Goal: Task Accomplishment & Management: Manage account settings

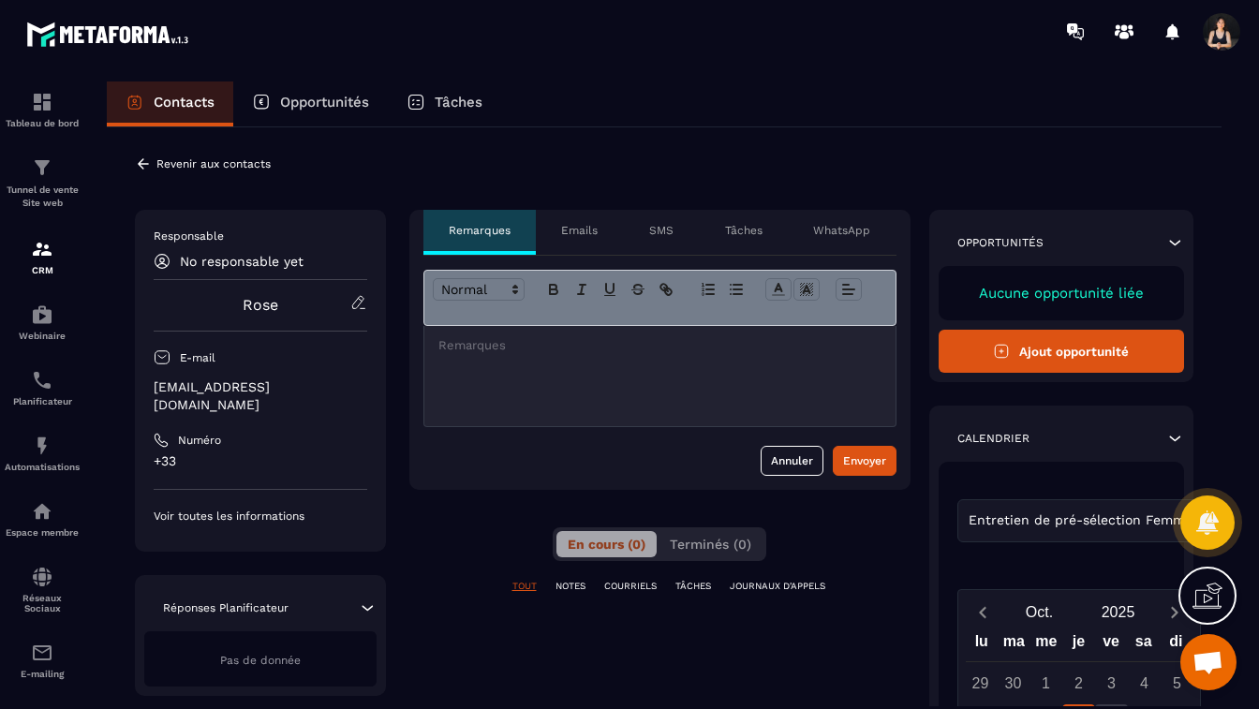
click at [585, 592] on p "NOTES" at bounding box center [571, 586] width 30 height 13
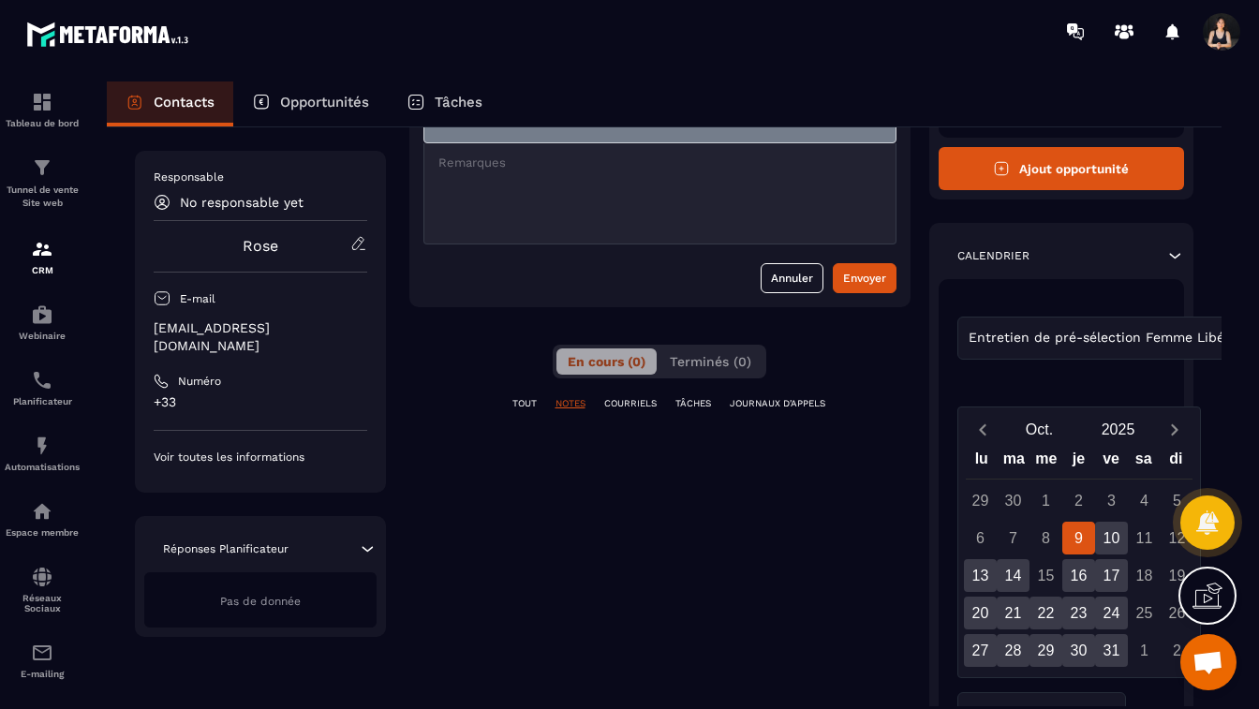
scroll to position [210, 0]
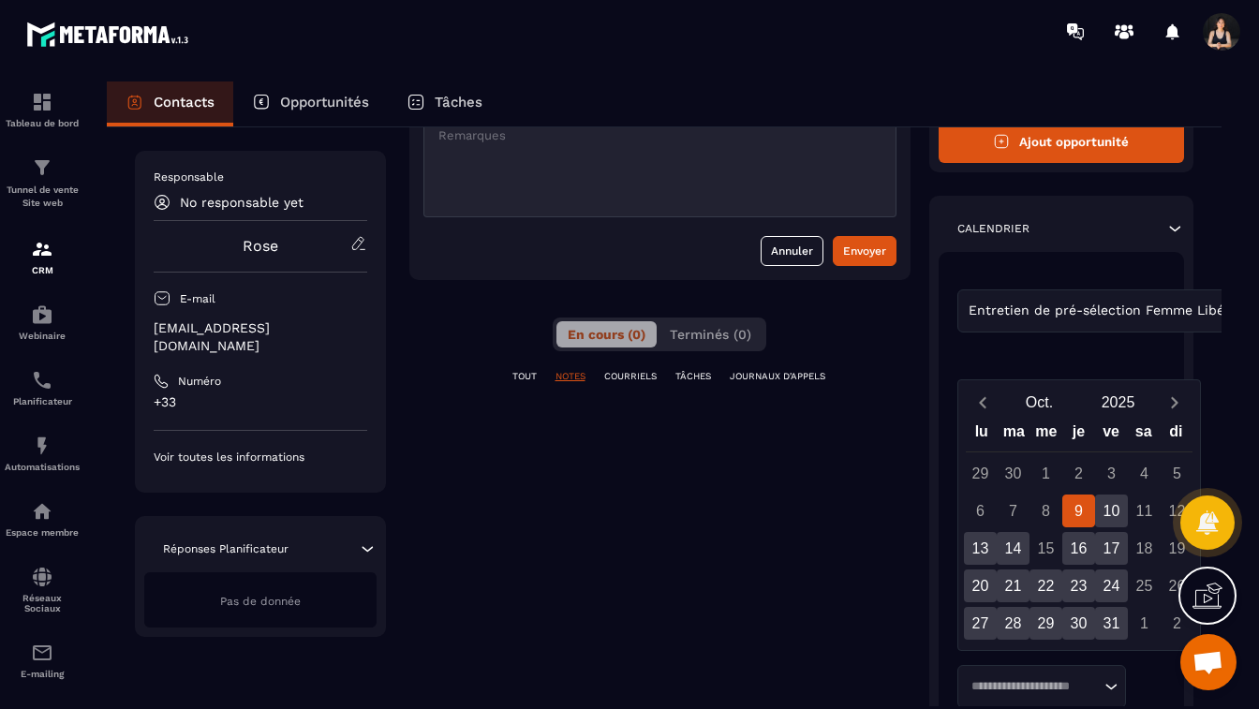
click at [331, 540] on div "Réponses Planificateur" at bounding box center [260, 549] width 232 height 19
click at [262, 542] on p "Réponses Planificateur" at bounding box center [226, 549] width 126 height 15
click at [251, 591] on div "Pas de donnée" at bounding box center [260, 599] width 232 height 55
click at [235, 595] on span "Pas de donnée" at bounding box center [260, 601] width 81 height 13
click at [225, 595] on span "Pas de donnée" at bounding box center [260, 601] width 81 height 13
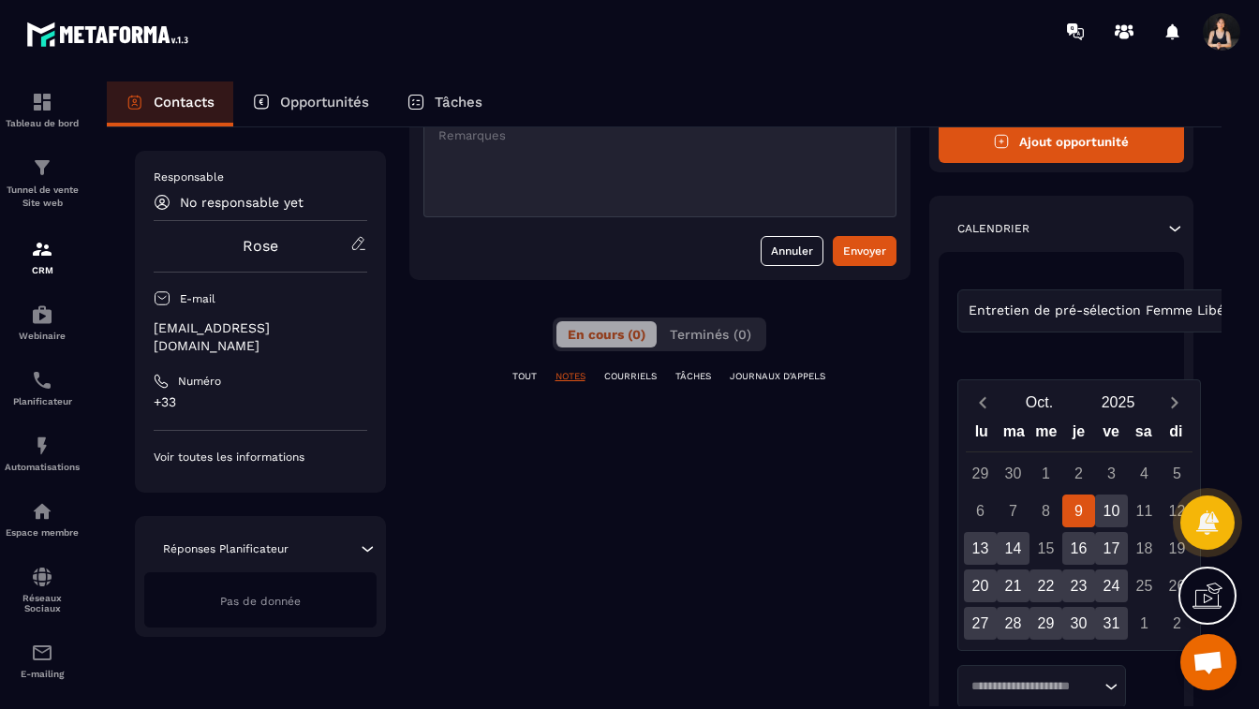
click at [320, 574] on div "Pas de donnée" at bounding box center [260, 599] width 232 height 55
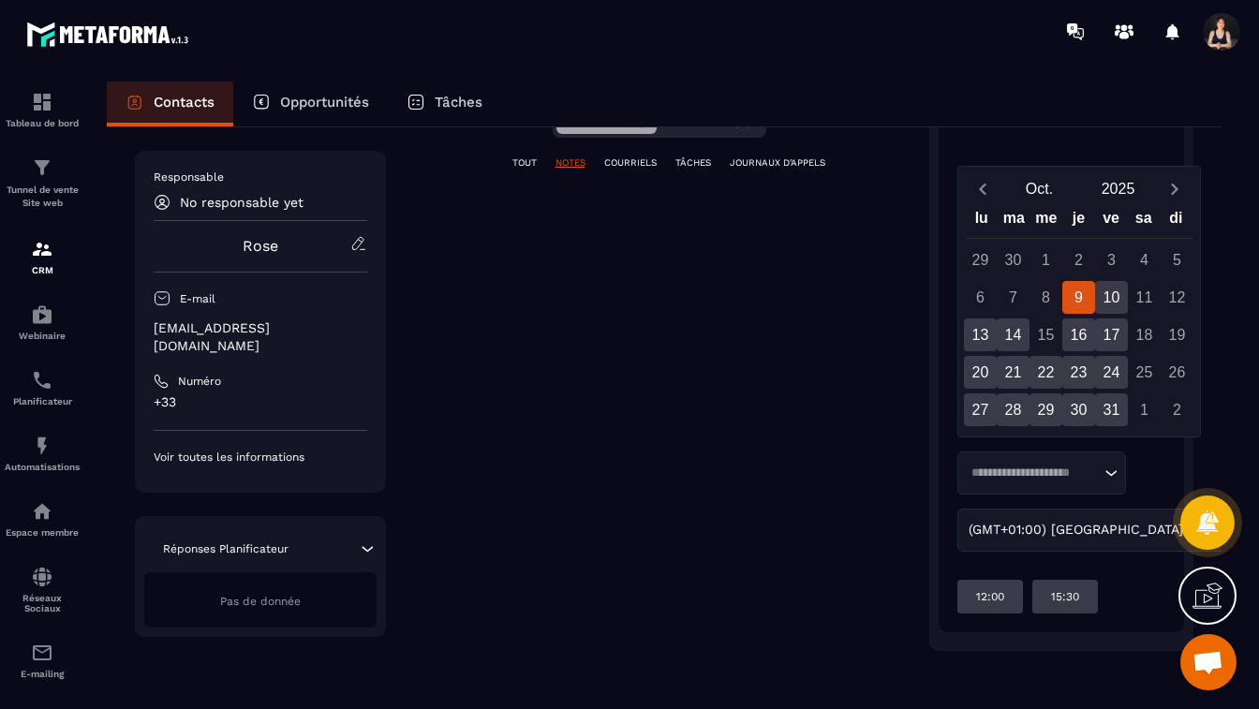
scroll to position [0, 0]
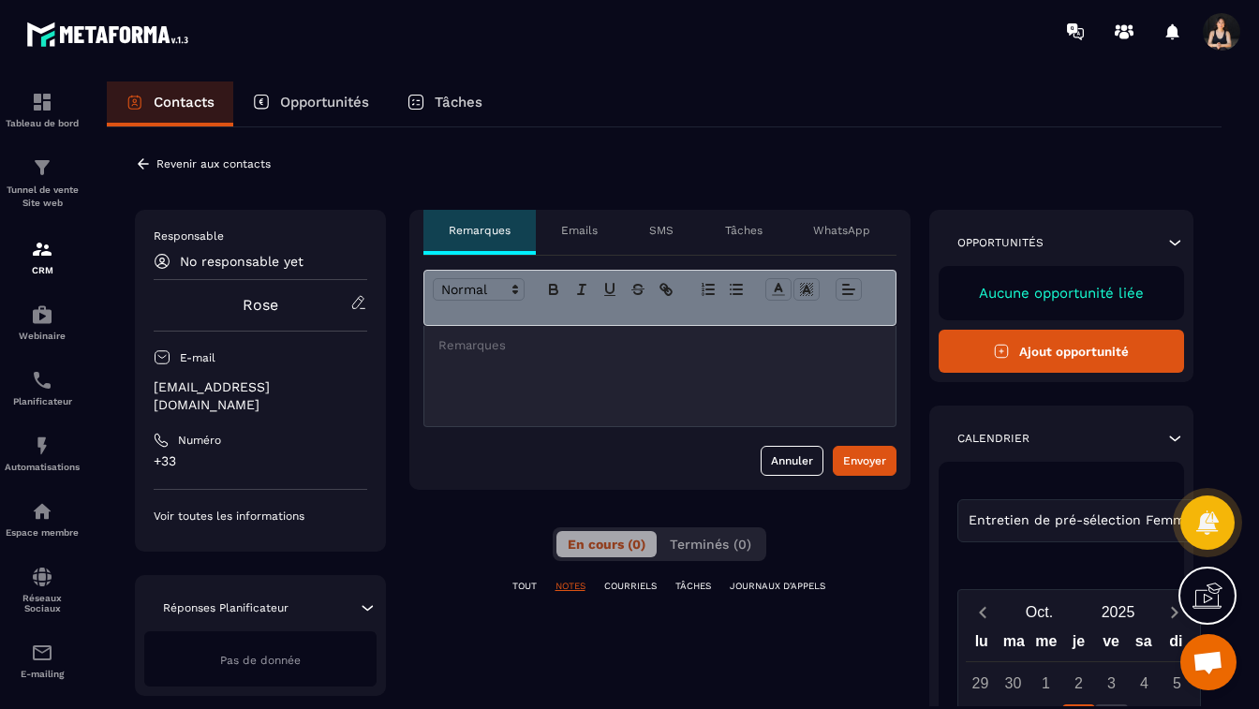
click at [775, 597] on div "TOUT NOTES COURRIELS TÂCHES JOURNAUX D'APPELS" at bounding box center [659, 598] width 501 height 37
click at [773, 589] on p "JOURNAUX D'APPELS" at bounding box center [778, 586] width 96 height 13
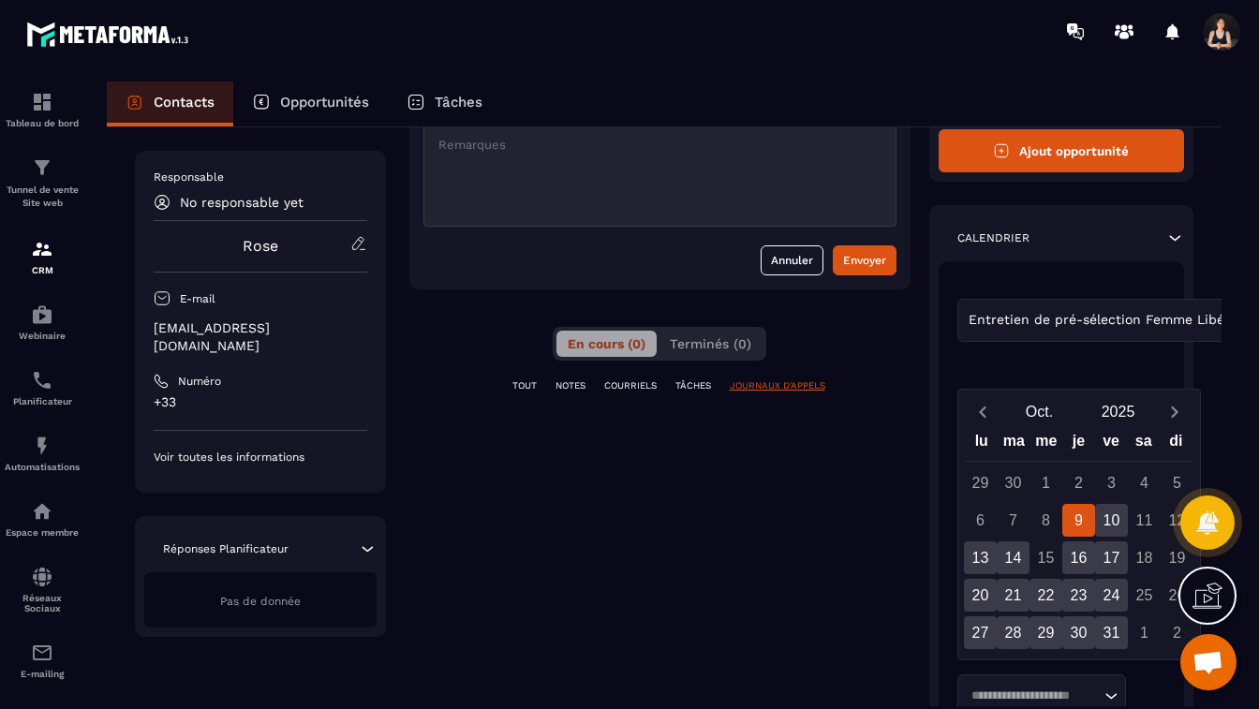
scroll to position [201, 0]
click at [691, 389] on p "TÂCHES" at bounding box center [694, 385] width 36 height 13
click at [628, 388] on p "COURRIELS" at bounding box center [630, 385] width 52 height 13
click at [578, 383] on p "NOTES" at bounding box center [571, 385] width 30 height 13
click at [513, 176] on div at bounding box center [659, 175] width 471 height 100
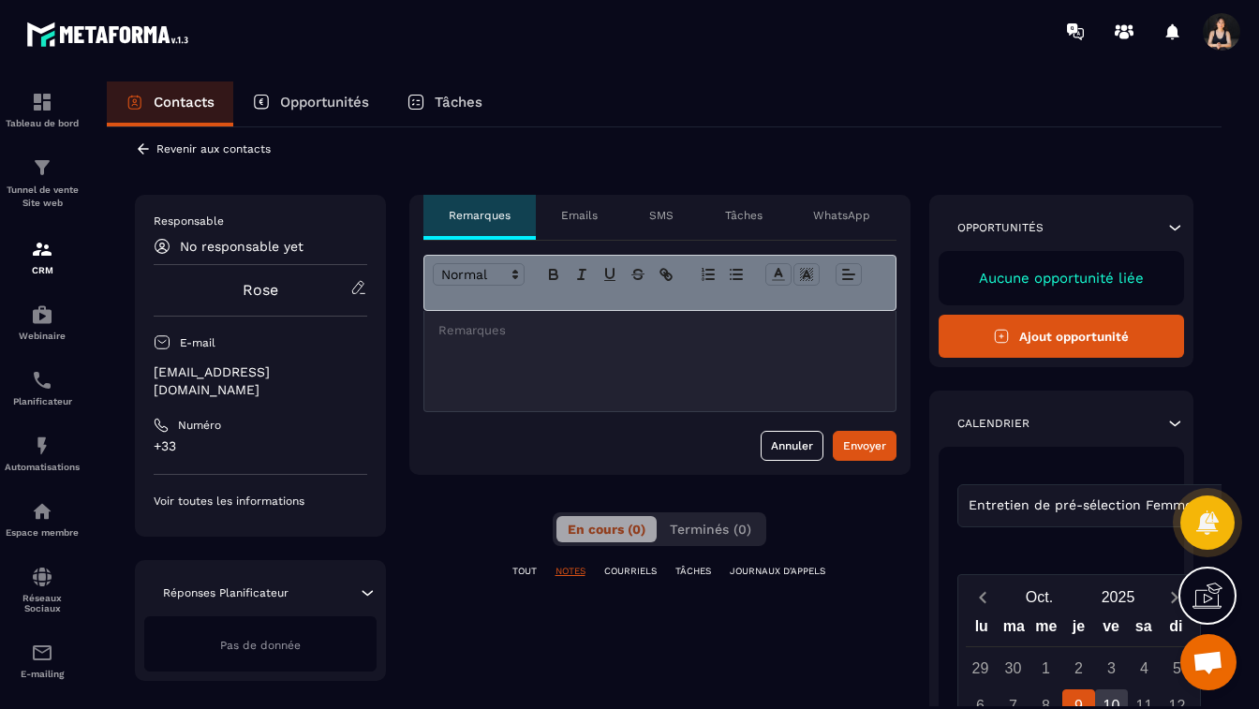
scroll to position [0, 0]
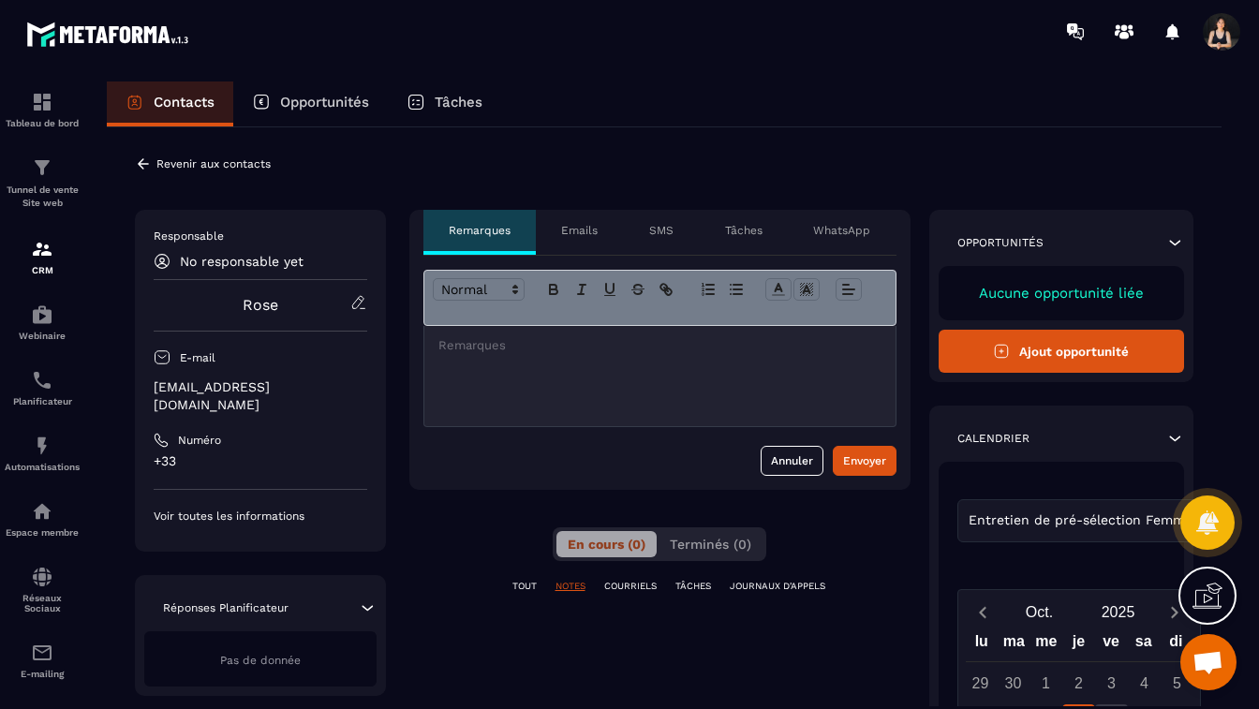
click at [688, 596] on div "TOUT NOTES COURRIELS TÂCHES JOURNAUX D'APPELS" at bounding box center [659, 598] width 501 height 37
click at [691, 590] on p "TÂCHES" at bounding box center [694, 586] width 36 height 13
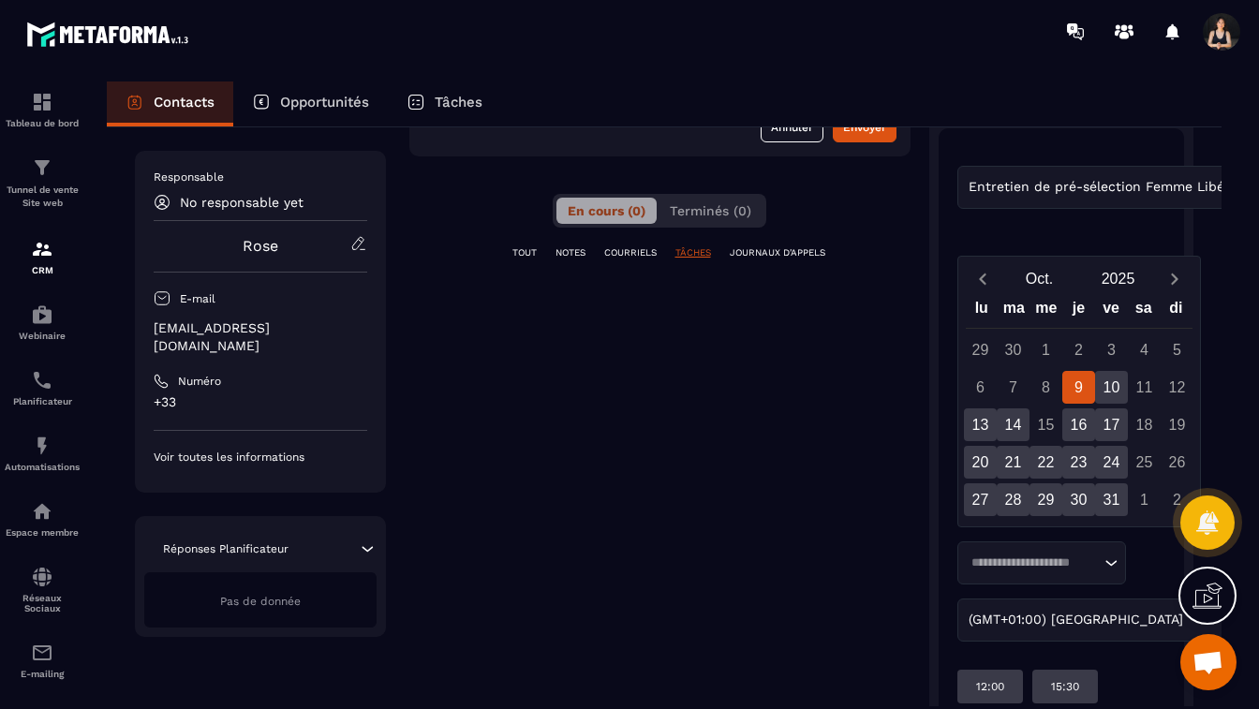
scroll to position [335, 0]
click at [269, 208] on p "No responsable yet" at bounding box center [242, 202] width 124 height 15
click at [264, 201] on p "No responsable yet" at bounding box center [242, 202] width 124 height 15
click at [300, 201] on p "No responsable yet" at bounding box center [242, 202] width 124 height 15
click at [173, 207] on div "No responsable yet" at bounding box center [261, 202] width 214 height 17
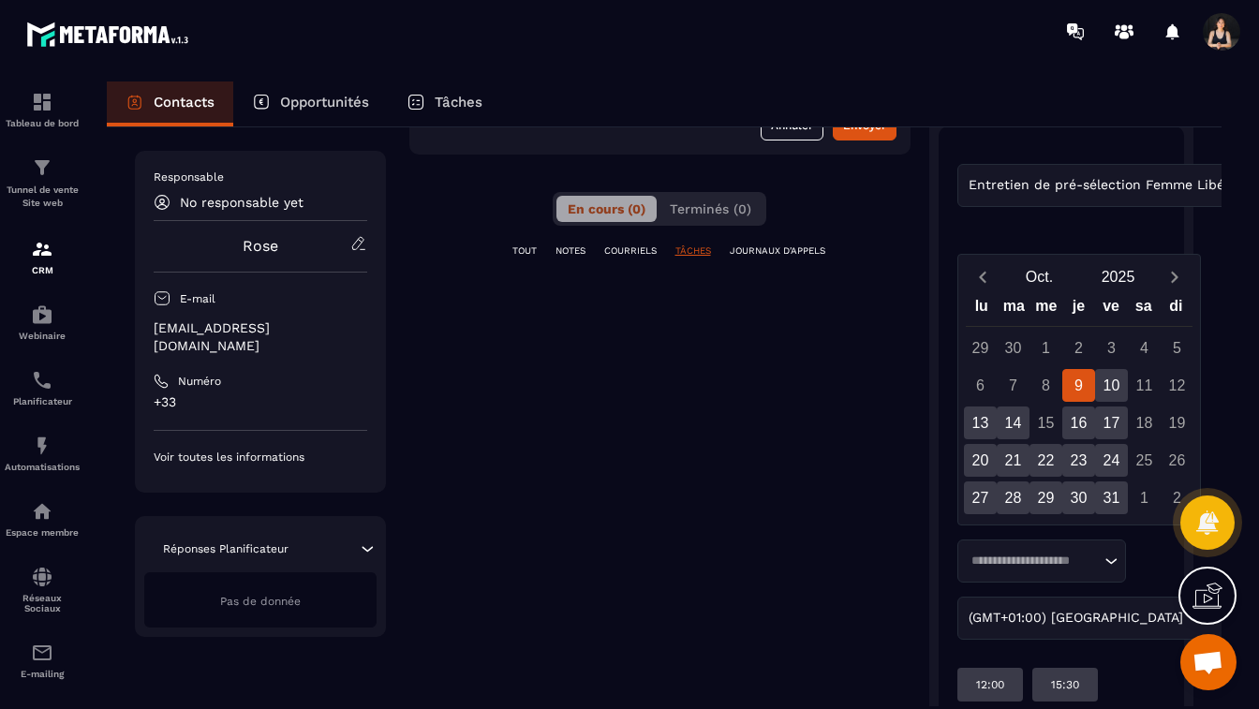
click at [158, 202] on icon at bounding box center [162, 202] width 17 height 17
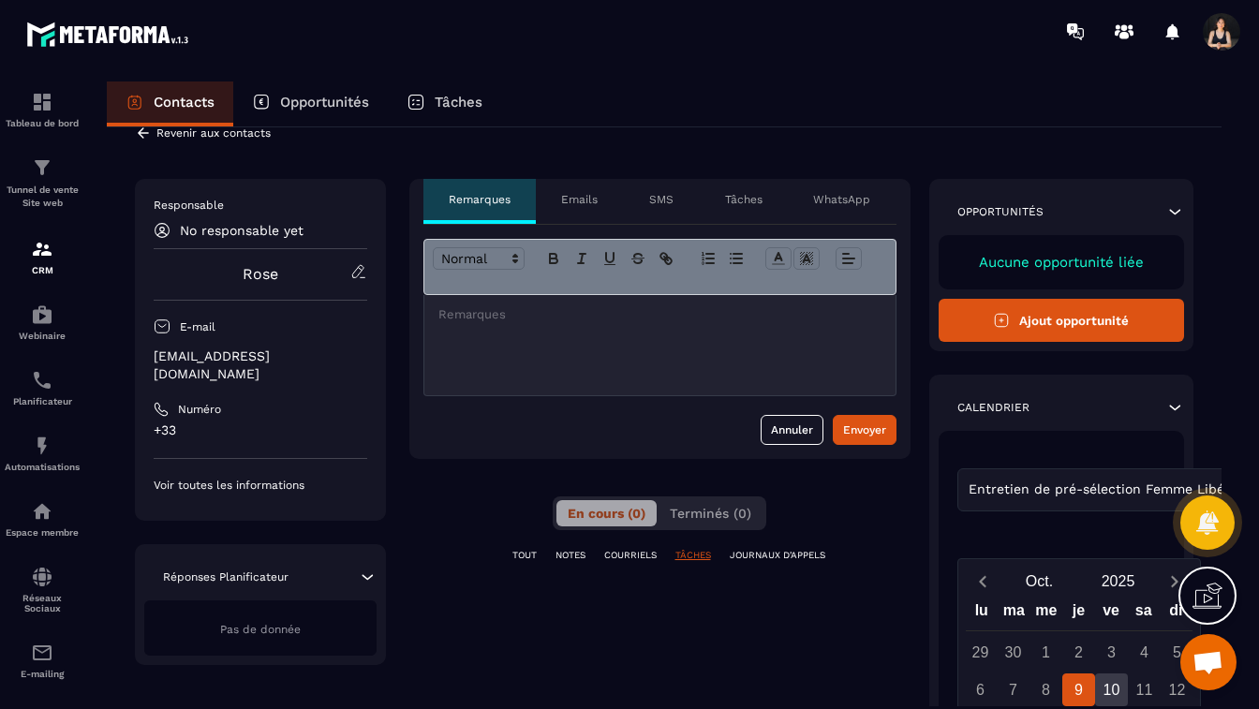
scroll to position [0, 0]
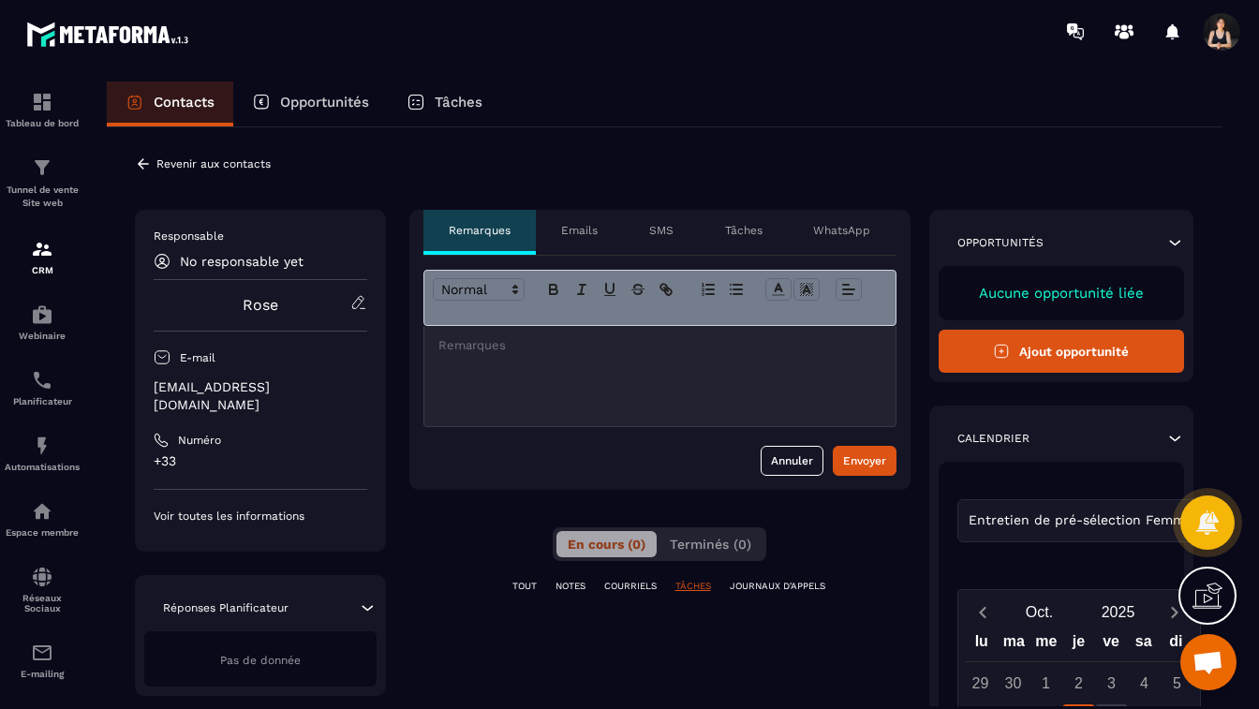
click at [352, 305] on icon at bounding box center [358, 302] width 17 height 17
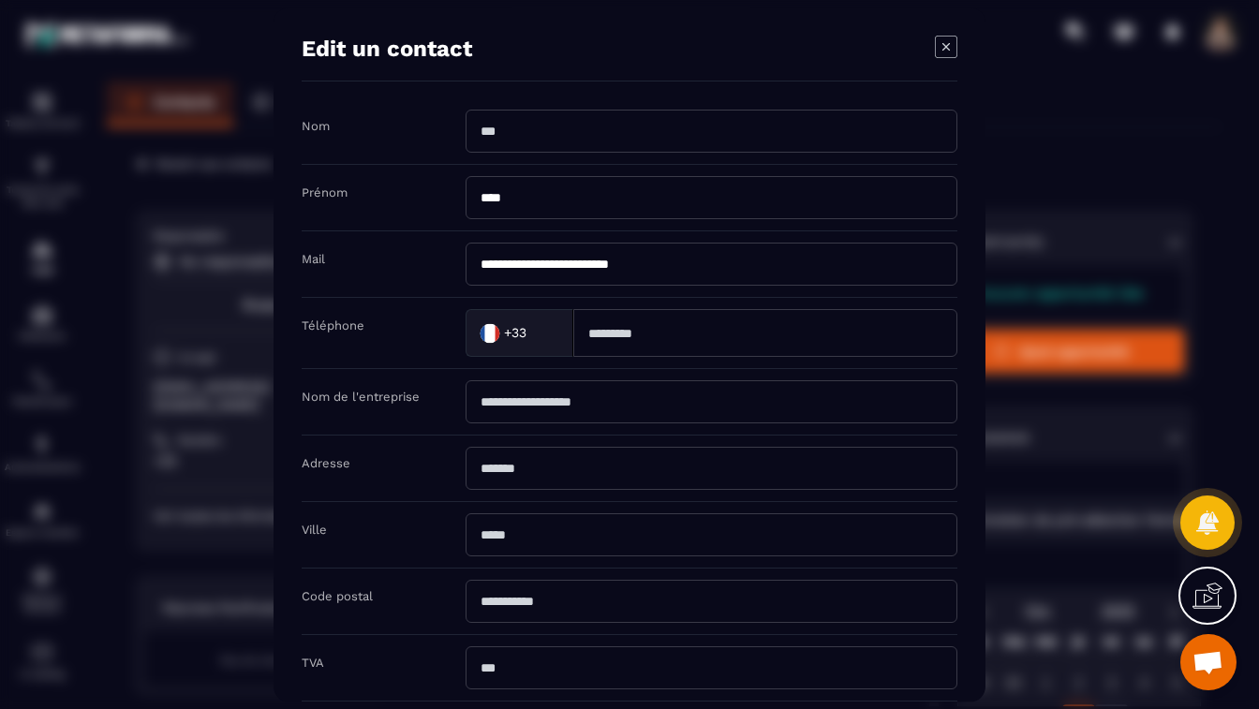
click at [959, 45] on div "**********" at bounding box center [630, 354] width 712 height 694
click at [938, 52] on icon "Modal window" at bounding box center [946, 47] width 22 height 22
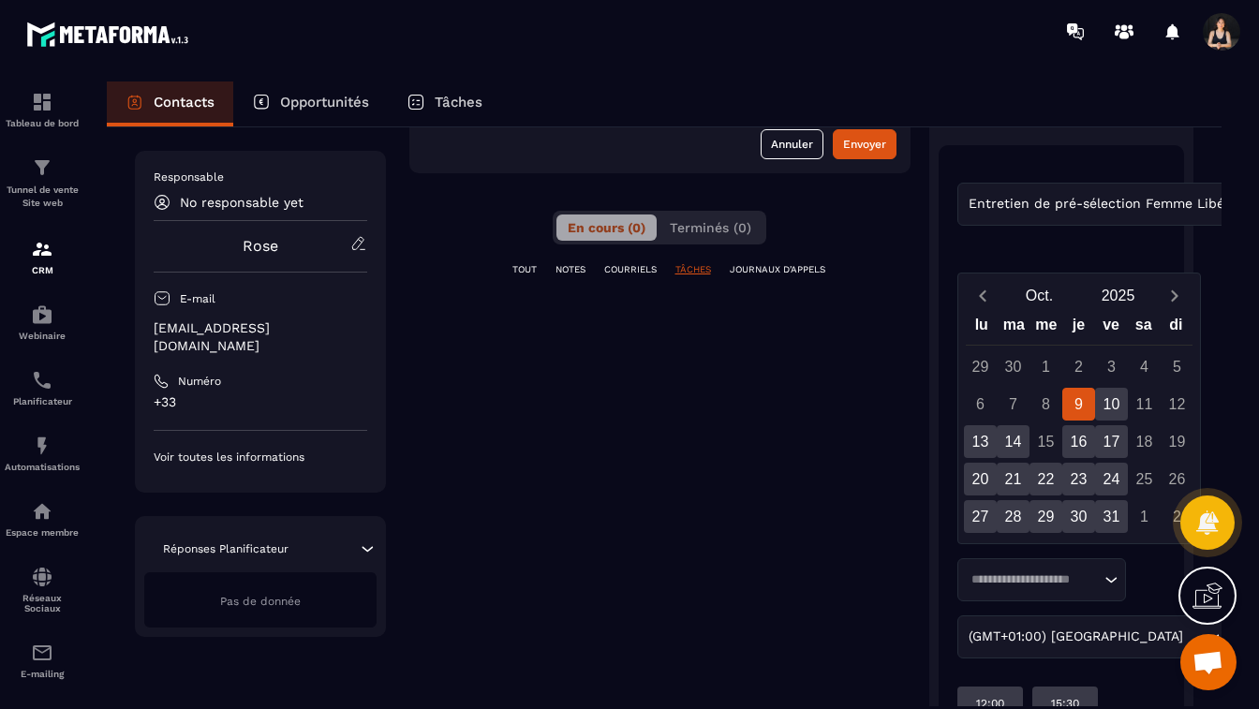
scroll to position [423, 0]
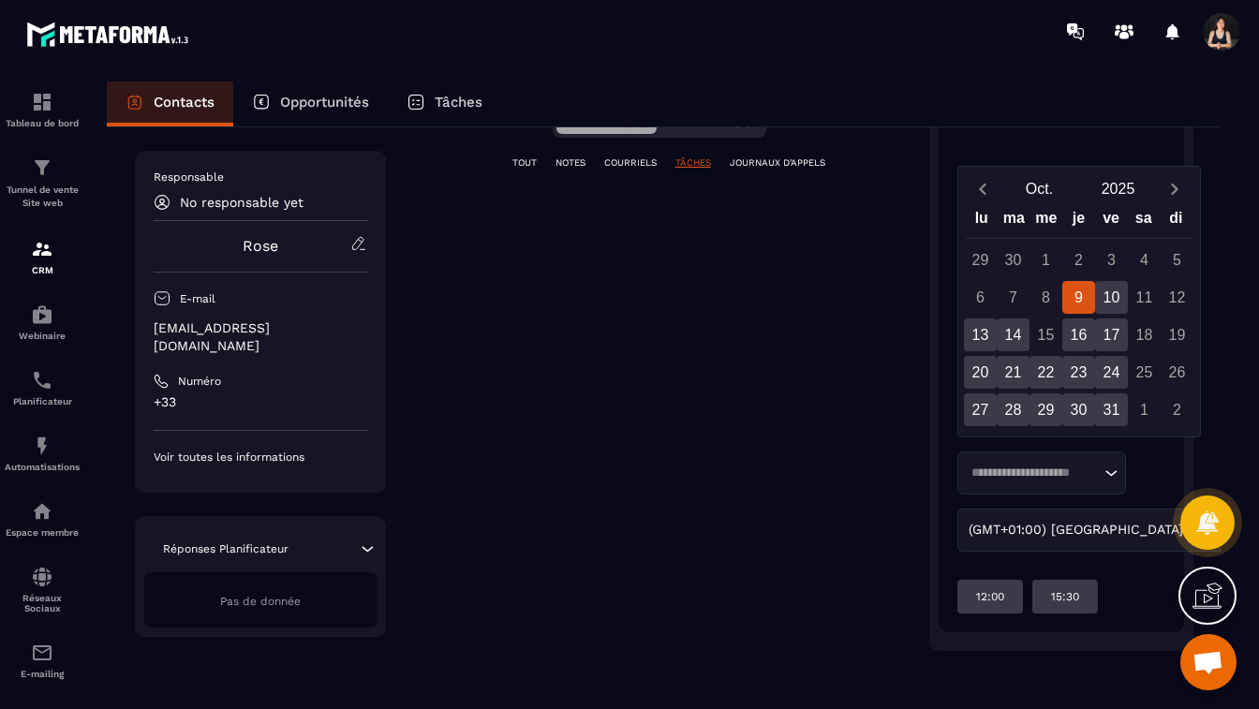
click at [363, 546] on icon at bounding box center [367, 549] width 11 height 6
click at [366, 540] on icon at bounding box center [367, 549] width 19 height 19
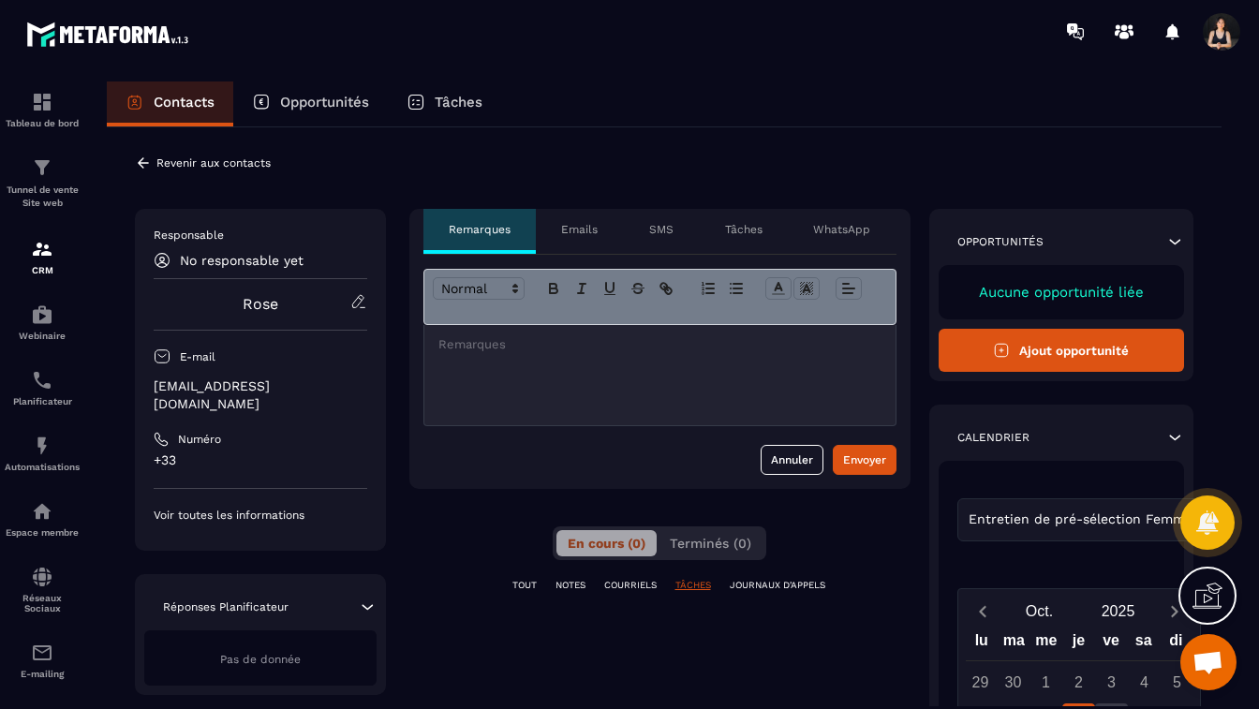
scroll to position [0, 0]
click at [834, 230] on p "WhatsApp" at bounding box center [841, 230] width 57 height 15
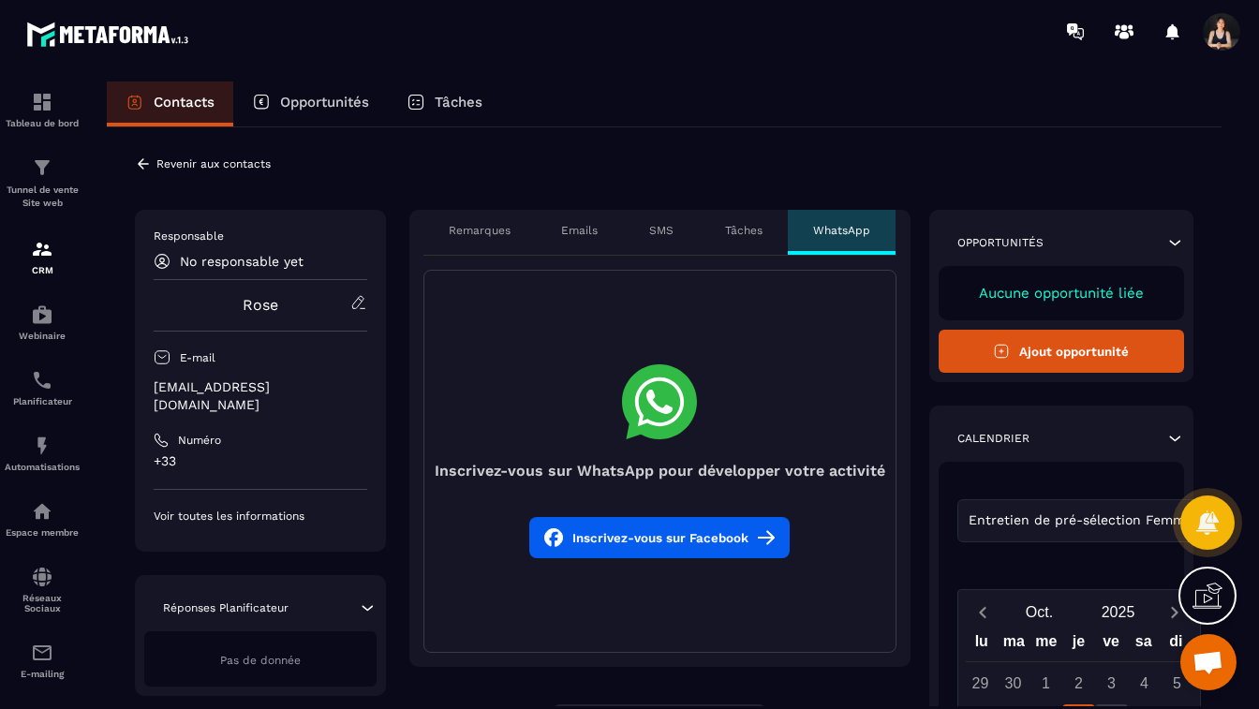
click at [746, 225] on p "Tâches" at bounding box center [743, 230] width 37 height 15
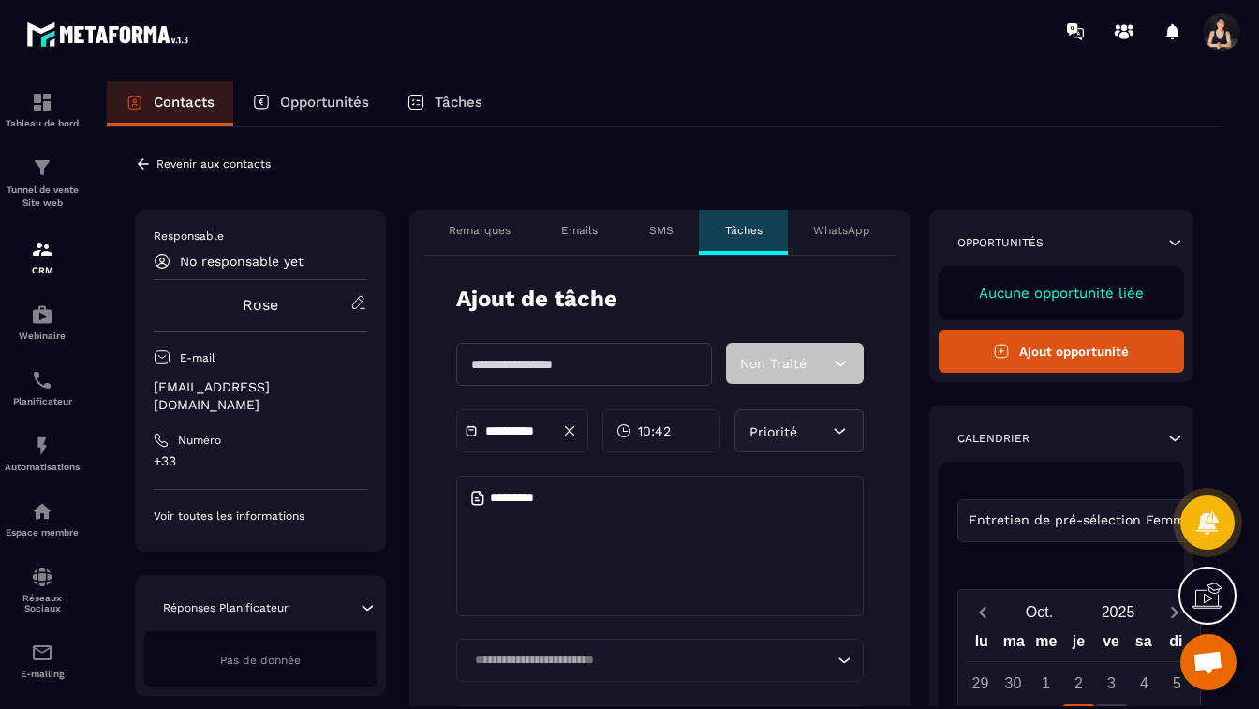
click at [667, 234] on p "SMS" at bounding box center [661, 230] width 24 height 15
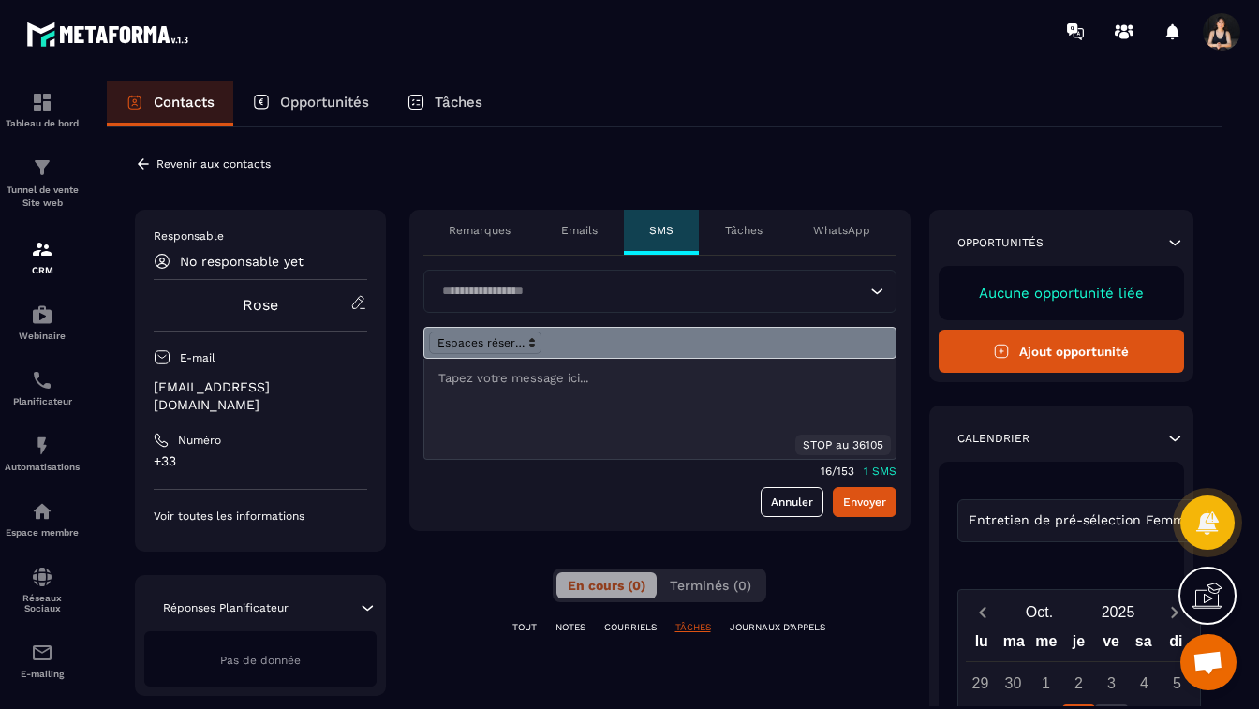
click at [583, 228] on p "Emails" at bounding box center [579, 230] width 37 height 15
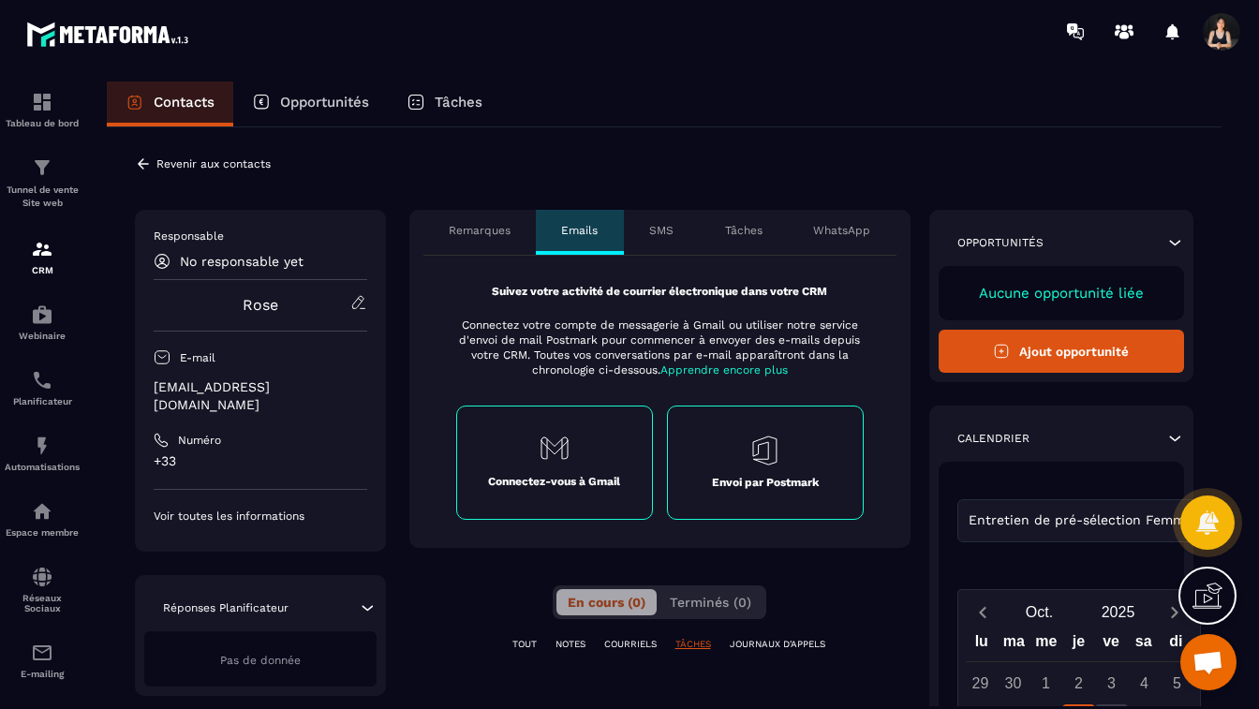
click at [654, 221] on div "SMS" at bounding box center [662, 232] width 76 height 45
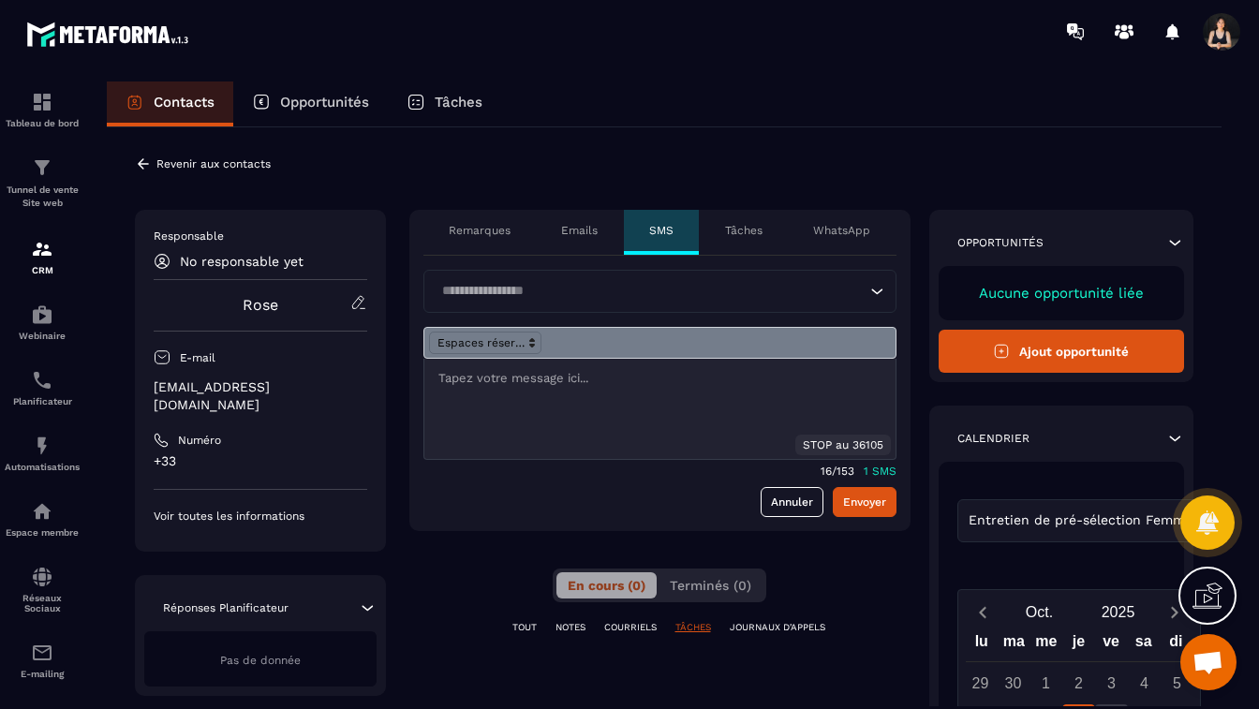
click at [727, 222] on div "Tâches" at bounding box center [743, 232] width 89 height 45
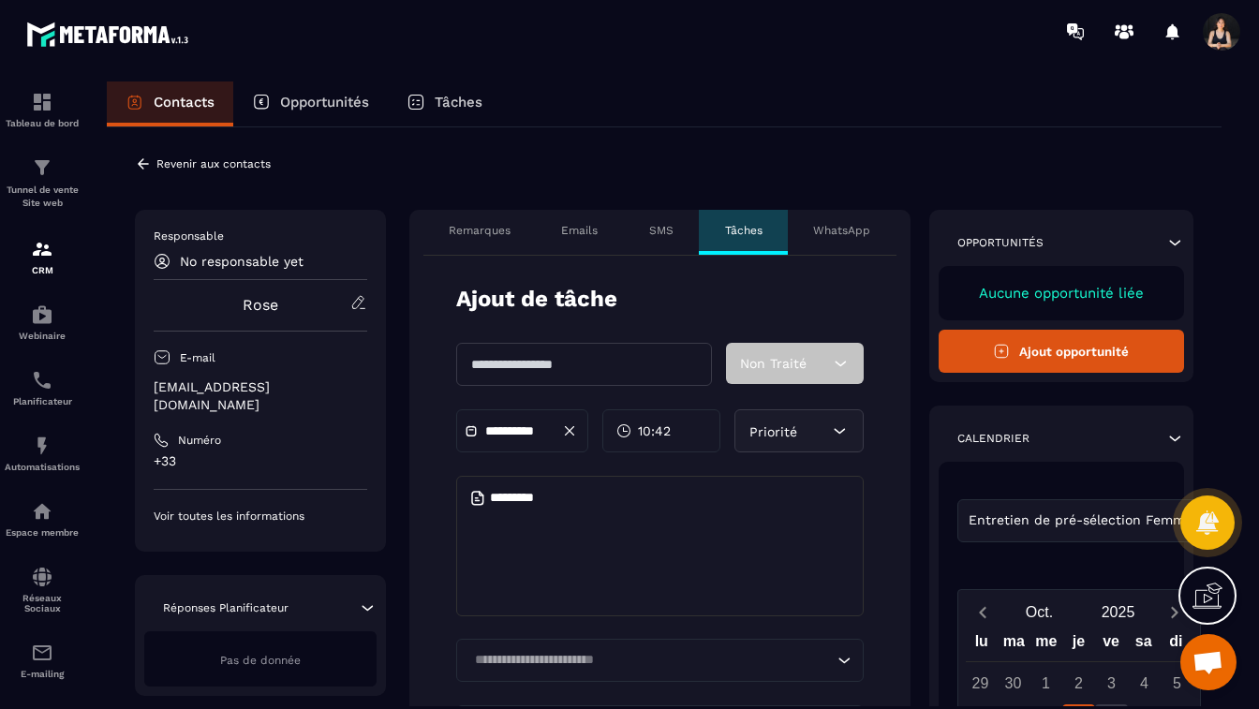
click at [851, 363] on div "Non Traité" at bounding box center [795, 363] width 138 height 41
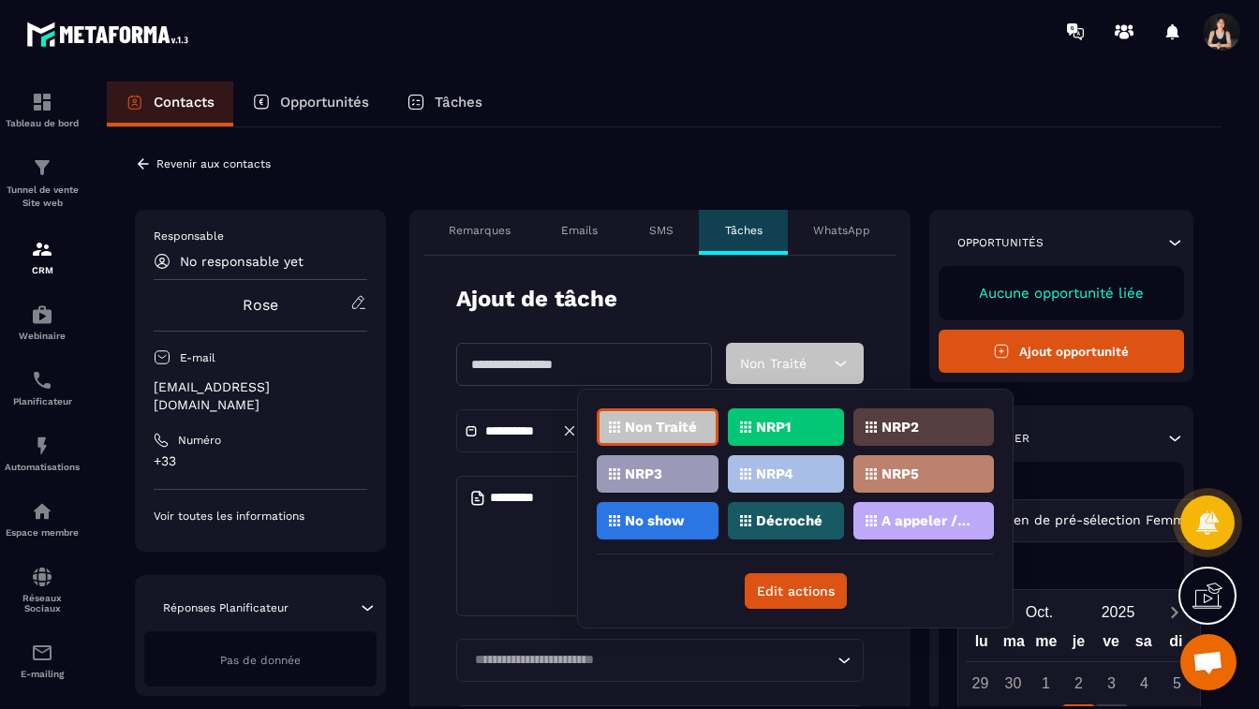
click at [667, 512] on div "No show" at bounding box center [658, 520] width 122 height 37
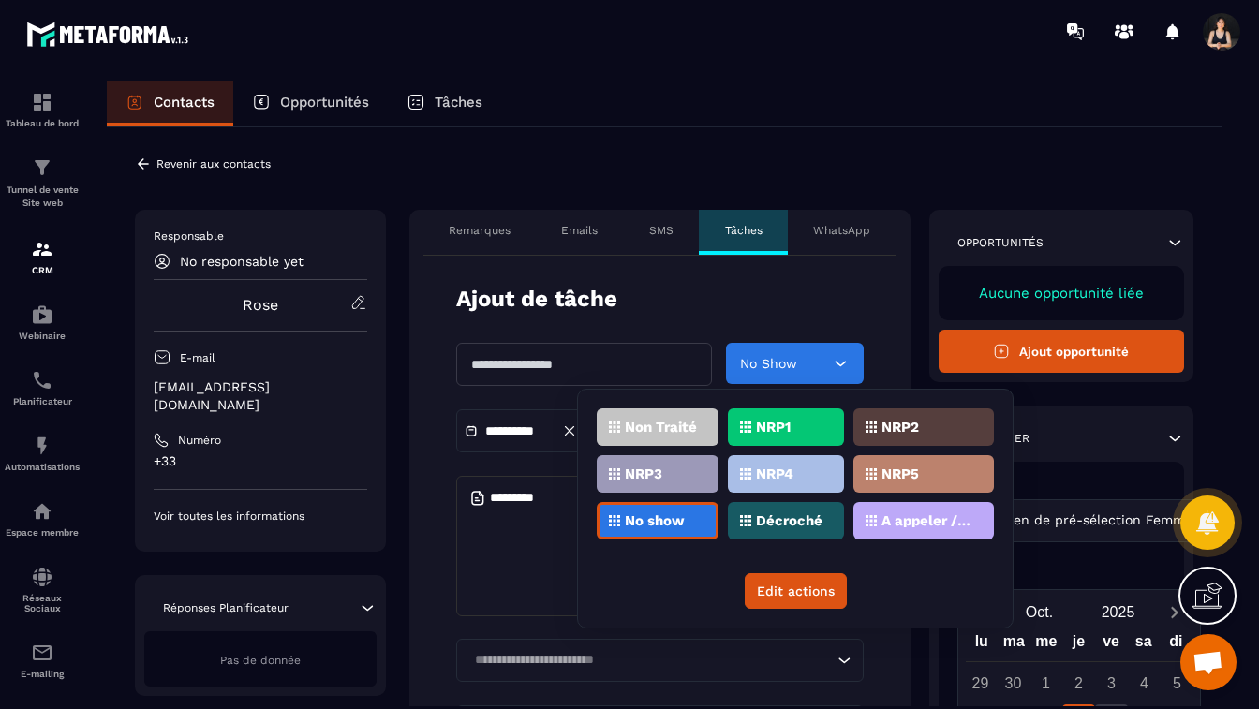
click at [840, 363] on icon at bounding box center [840, 363] width 19 height 19
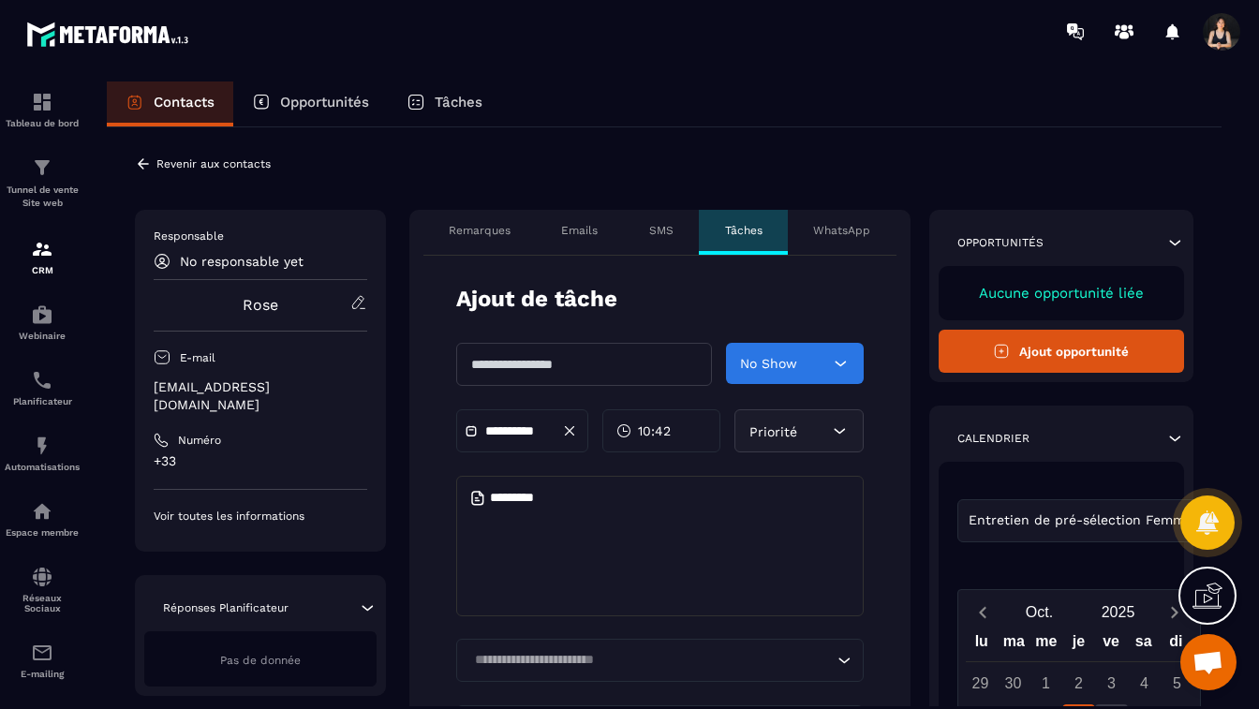
click at [840, 362] on icon at bounding box center [840, 363] width 19 height 19
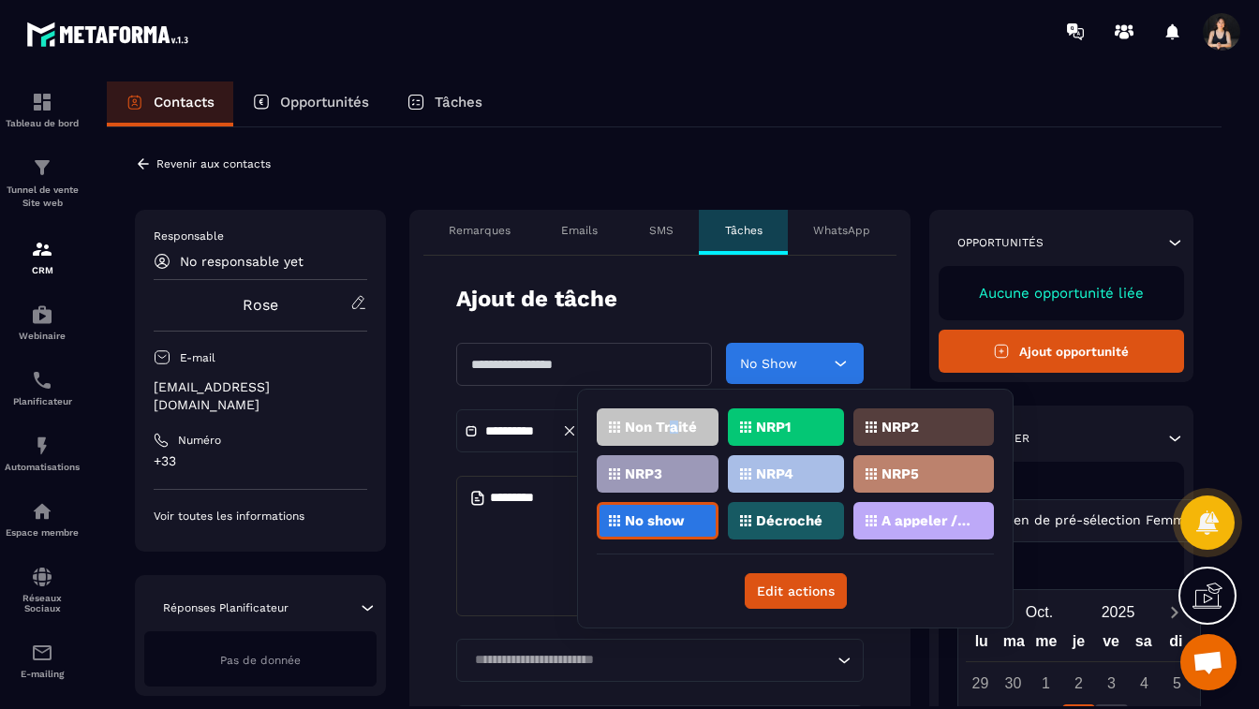
click at [674, 429] on p "Non Traité" at bounding box center [661, 427] width 72 height 13
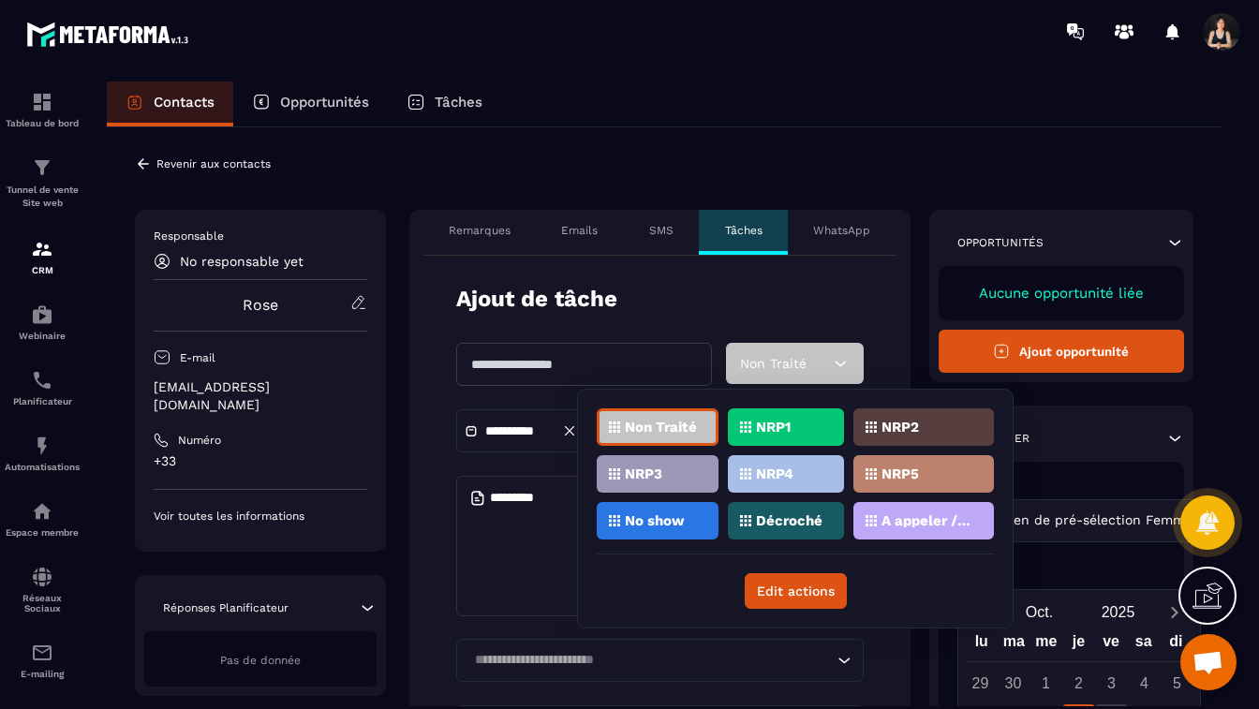
click at [869, 320] on form "**********" at bounding box center [659, 596] width 501 height 680
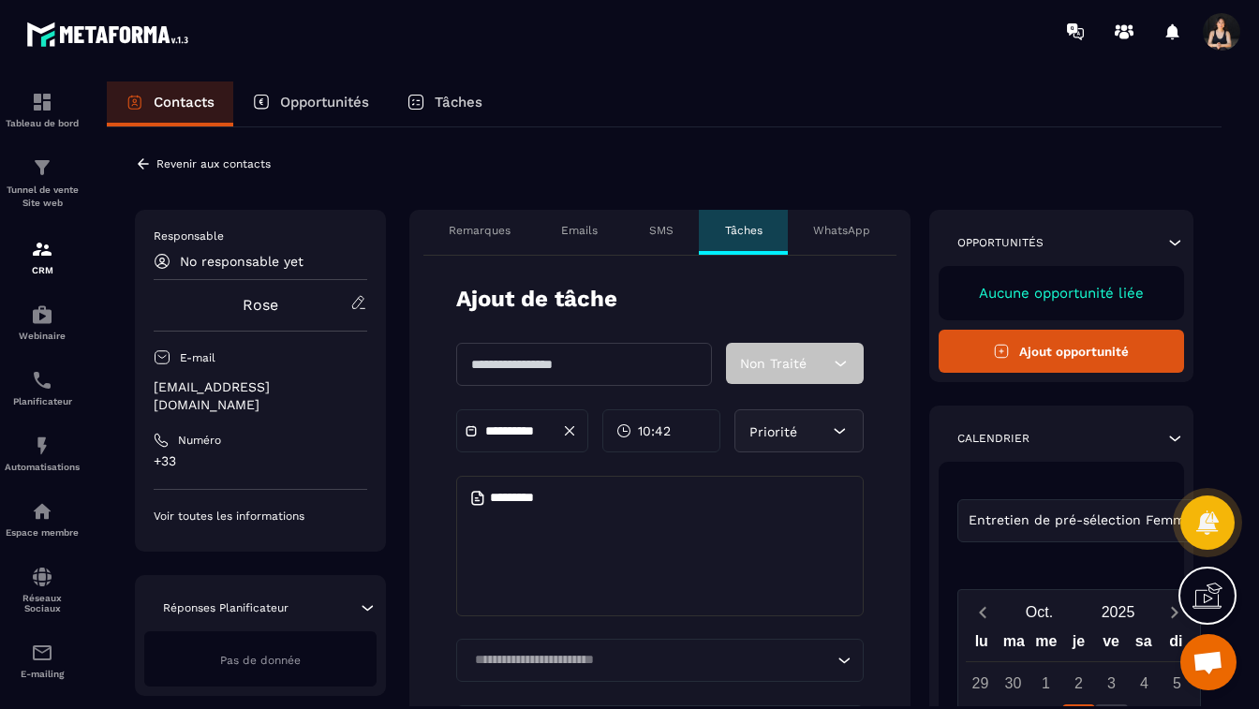
click at [795, 434] on span "Priorité" at bounding box center [774, 431] width 48 height 15
click at [469, 234] on p "Remarques" at bounding box center [480, 230] width 62 height 15
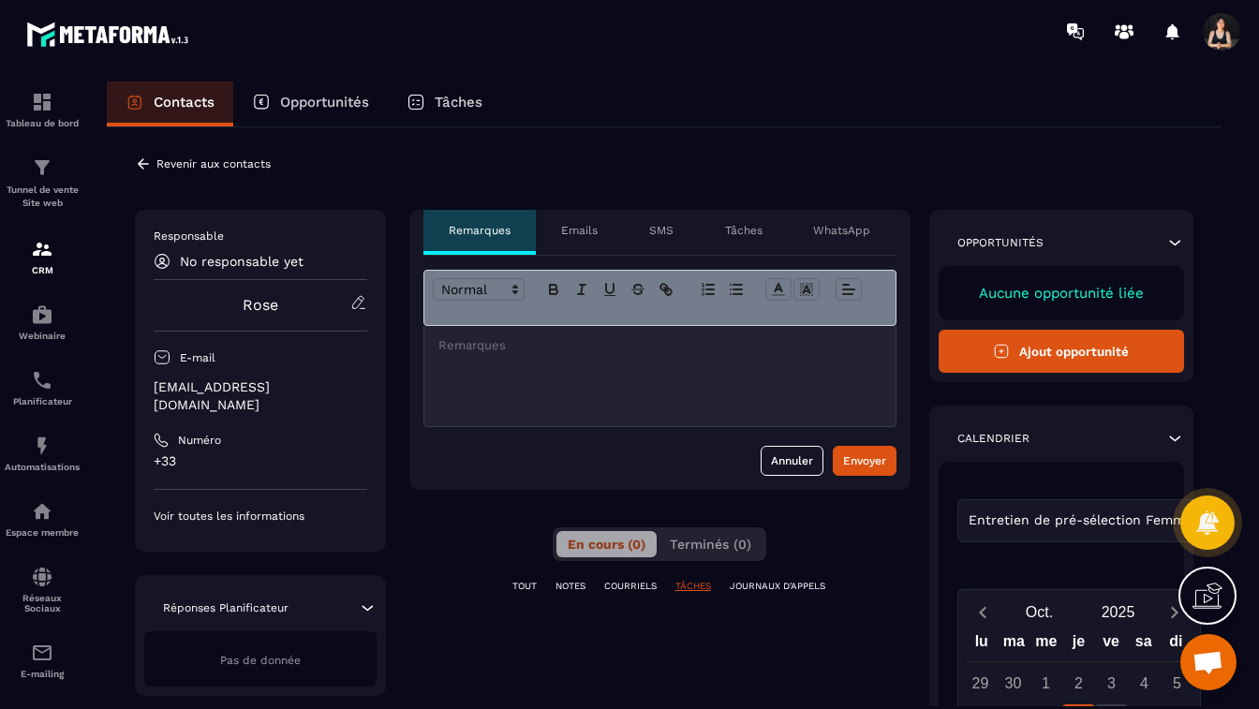
click at [572, 229] on p "Emails" at bounding box center [579, 230] width 37 height 15
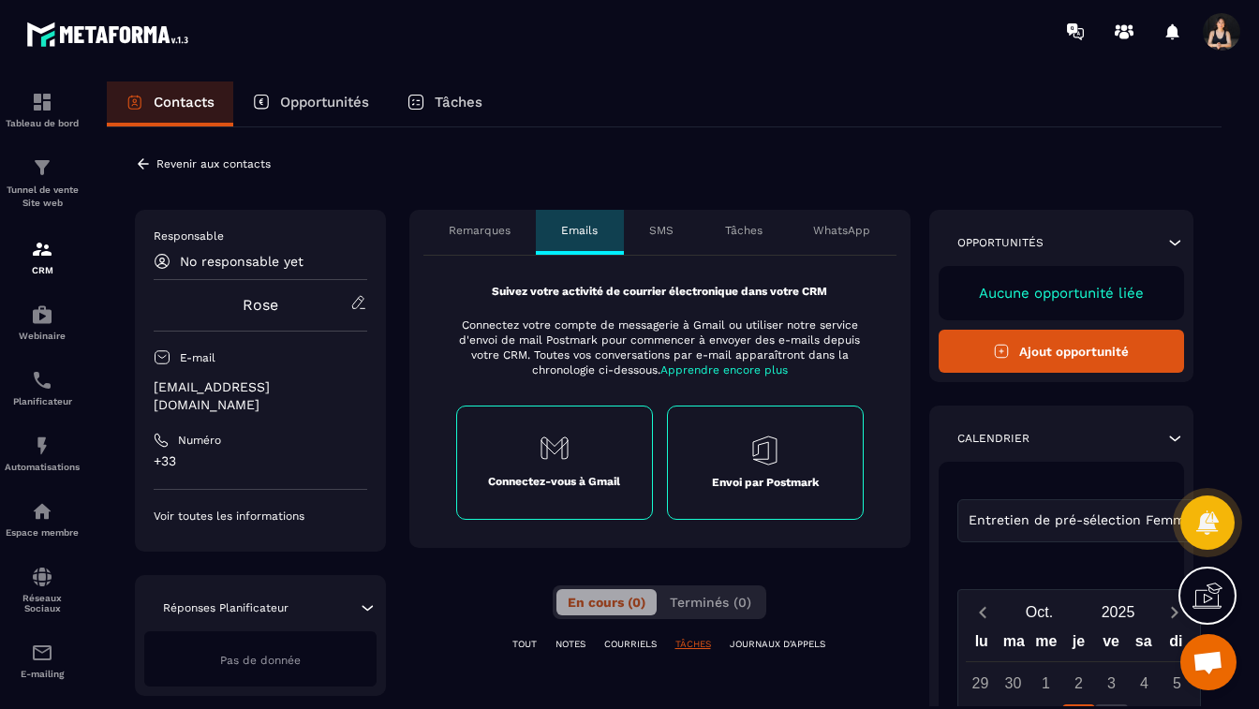
click at [658, 230] on p "SMS" at bounding box center [661, 230] width 24 height 15
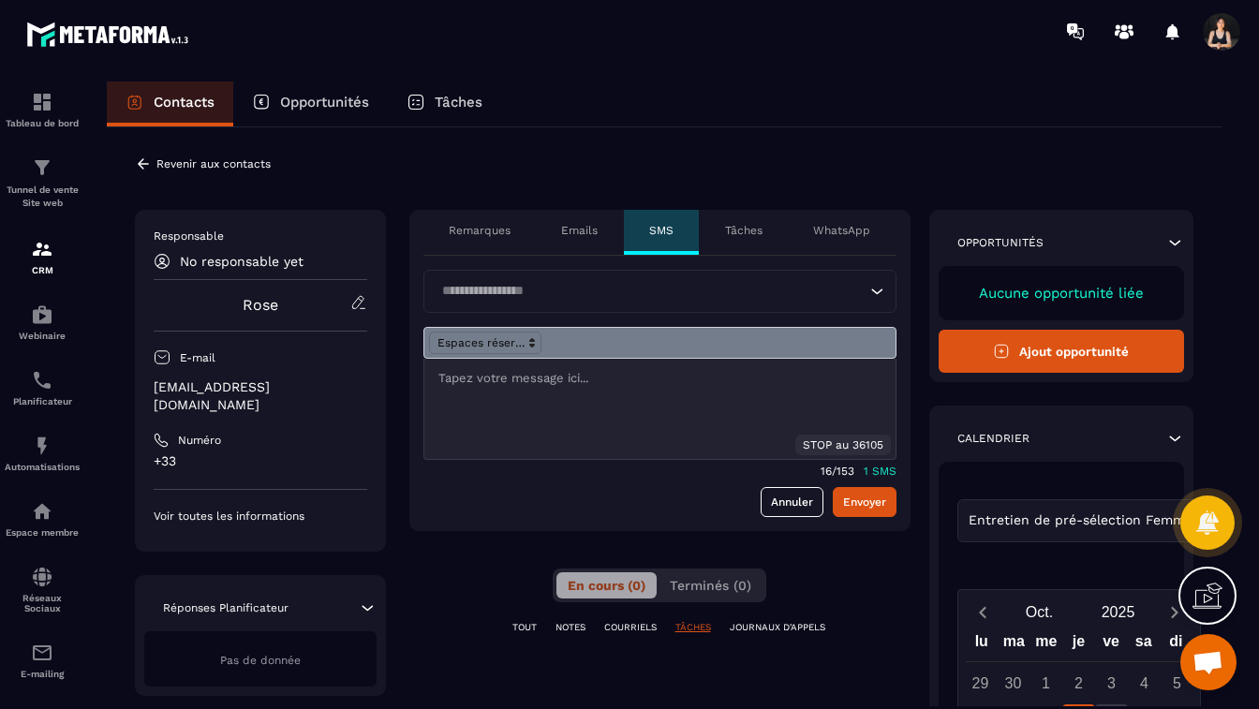
click at [741, 229] on p "Tâches" at bounding box center [743, 230] width 37 height 15
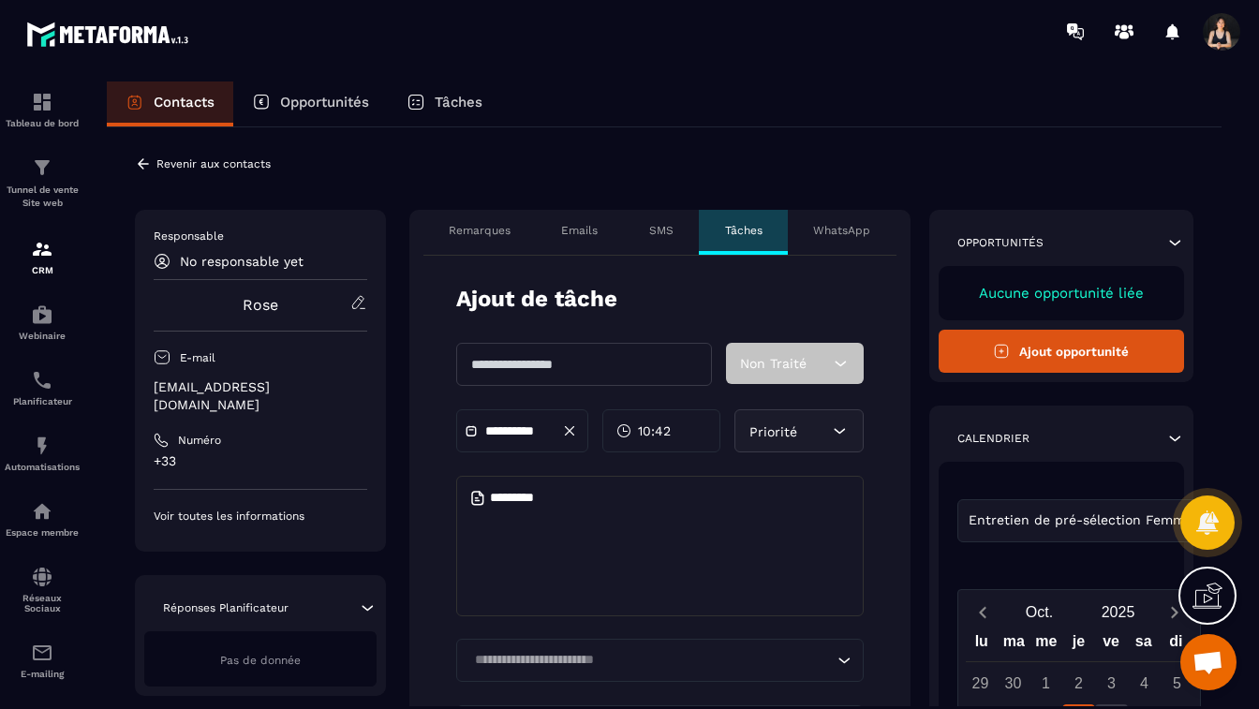
click at [872, 231] on div "WhatsApp" at bounding box center [842, 232] width 109 height 45
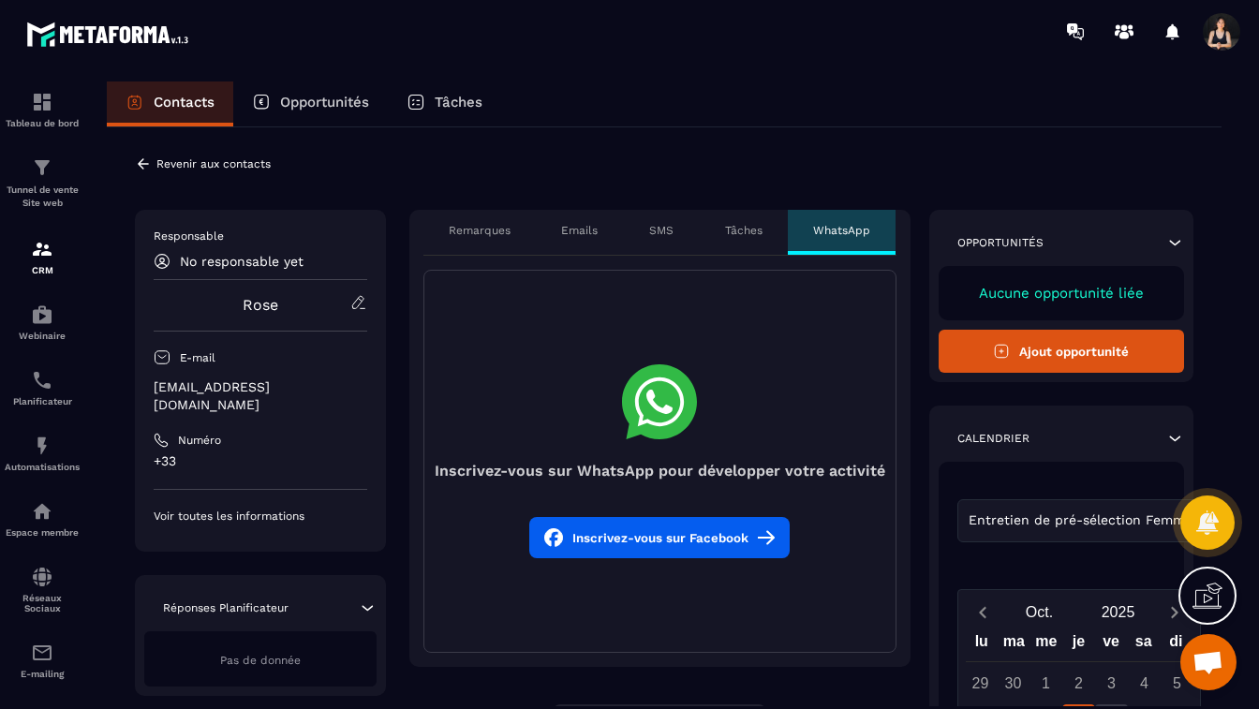
click at [144, 164] on icon at bounding box center [143, 163] width 11 height 10
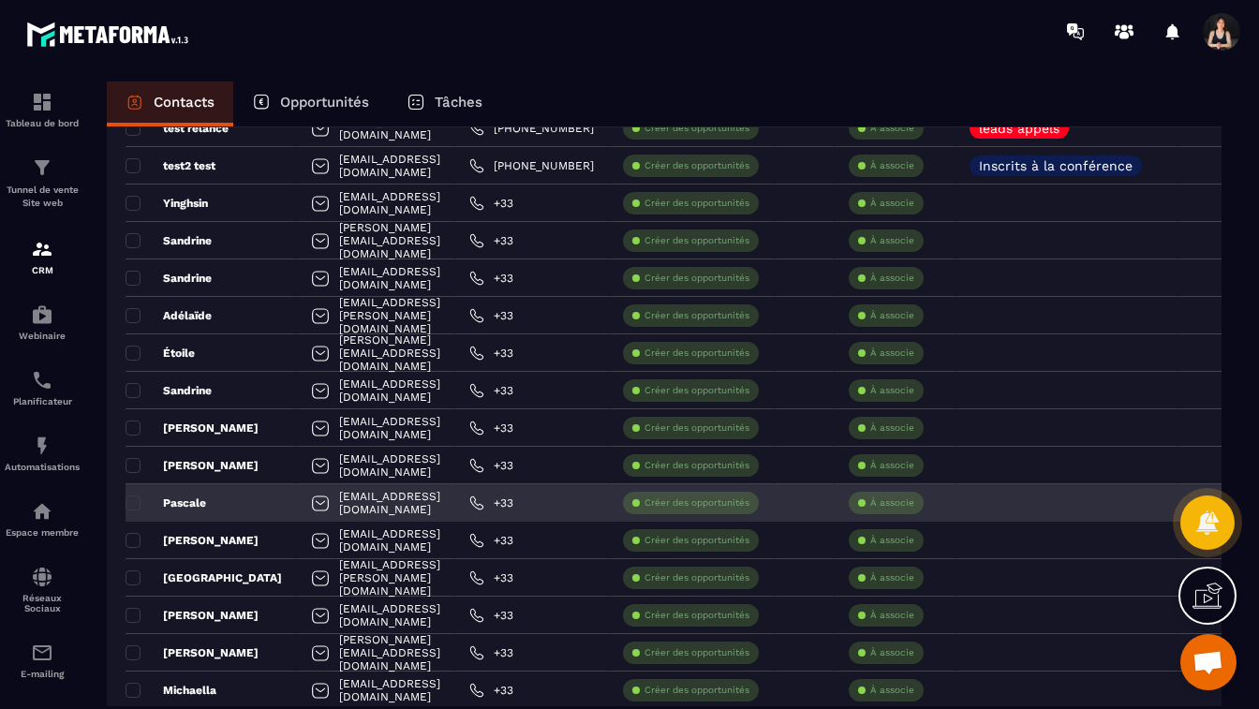
scroll to position [257, 0]
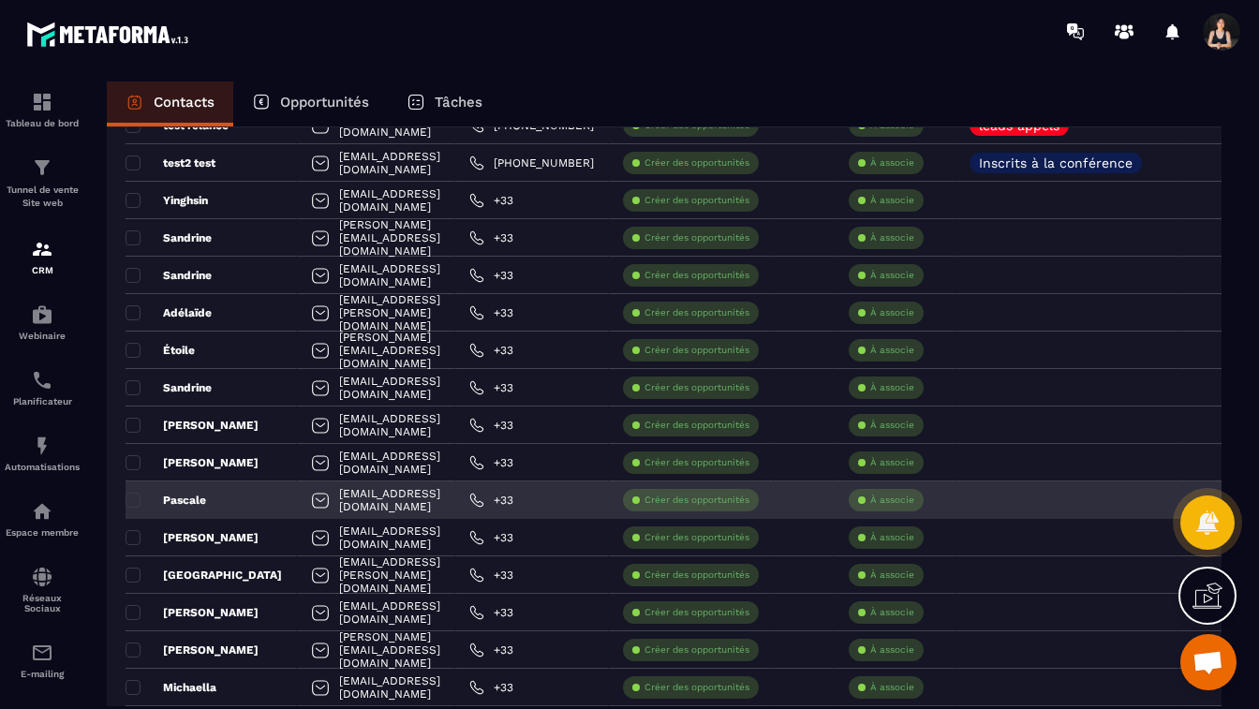
click at [455, 504] on div "[EMAIL_ADDRESS][DOMAIN_NAME]" at bounding box center [376, 500] width 158 height 37
click at [405, 507] on div "[EMAIL_ADDRESS][DOMAIN_NAME]" at bounding box center [376, 500] width 158 height 37
click at [411, 499] on div "[EMAIL_ADDRESS][DOMAIN_NAME]" at bounding box center [376, 500] width 158 height 37
click at [187, 496] on p "Pascale" at bounding box center [166, 500] width 81 height 15
